Goal: Task Accomplishment & Management: Manage account settings

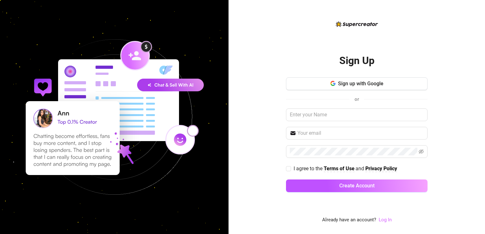
click at [381, 221] on link "Log In" at bounding box center [384, 220] width 13 height 6
click at [383, 219] on link "Log In" at bounding box center [384, 220] width 13 height 6
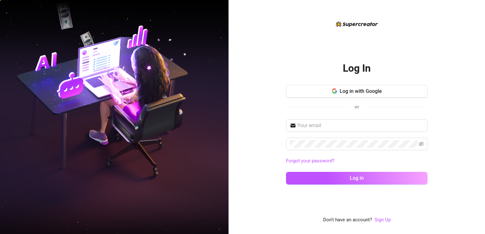
click at [242, 175] on div "Log In Log in with Google or Forgot your password? Log in Don't have an account…" at bounding box center [356, 117] width 256 height 234
click at [324, 125] on input "text" at bounding box center [360, 126] width 126 height 8
type input "ayishaupwork@gmail.com"
click at [198, 130] on div "Log In Log in with Google or ayishaupwork@gmail.com Forgot your password? Log i…" at bounding box center [242, 117] width 485 height 234
click at [422, 141] on icon "eye-invisible" at bounding box center [420, 143] width 5 height 5
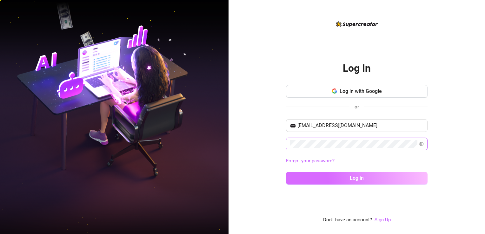
click at [368, 176] on button "Log in" at bounding box center [356, 178] width 141 height 13
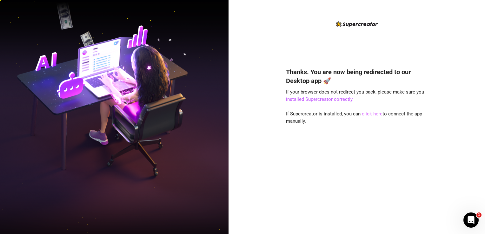
click at [372, 117] on link "click here" at bounding box center [372, 114] width 21 height 6
click at [369, 117] on div "Thanks. You are now being redirected to our Desktop app 🚀 If your browser does …" at bounding box center [356, 141] width 141 height 165
click at [368, 114] on link "click here" at bounding box center [372, 114] width 21 height 6
